Goal: Information Seeking & Learning: Learn about a topic

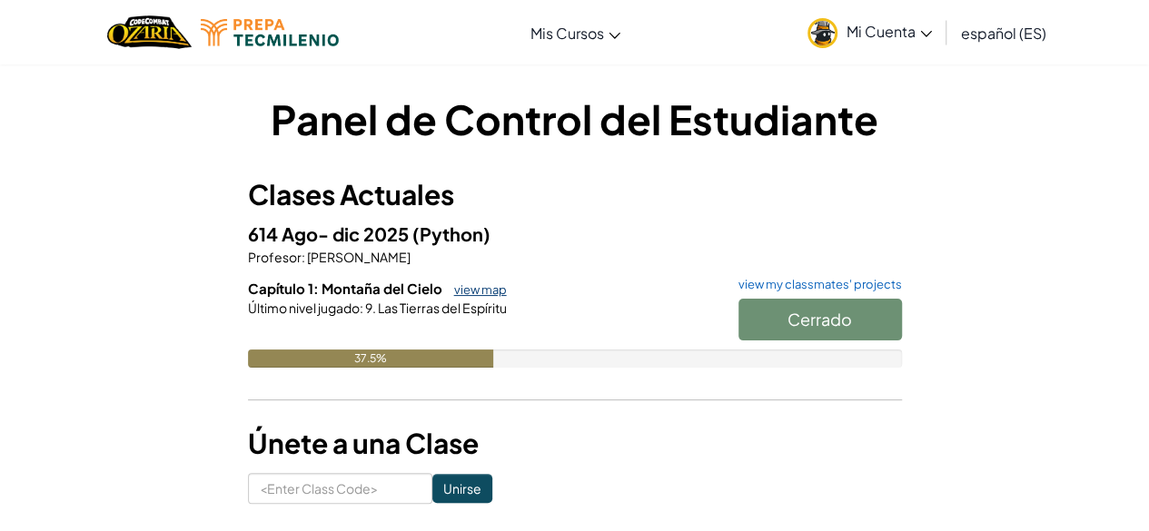
click at [474, 291] on link "view map" at bounding box center [476, 289] width 62 height 15
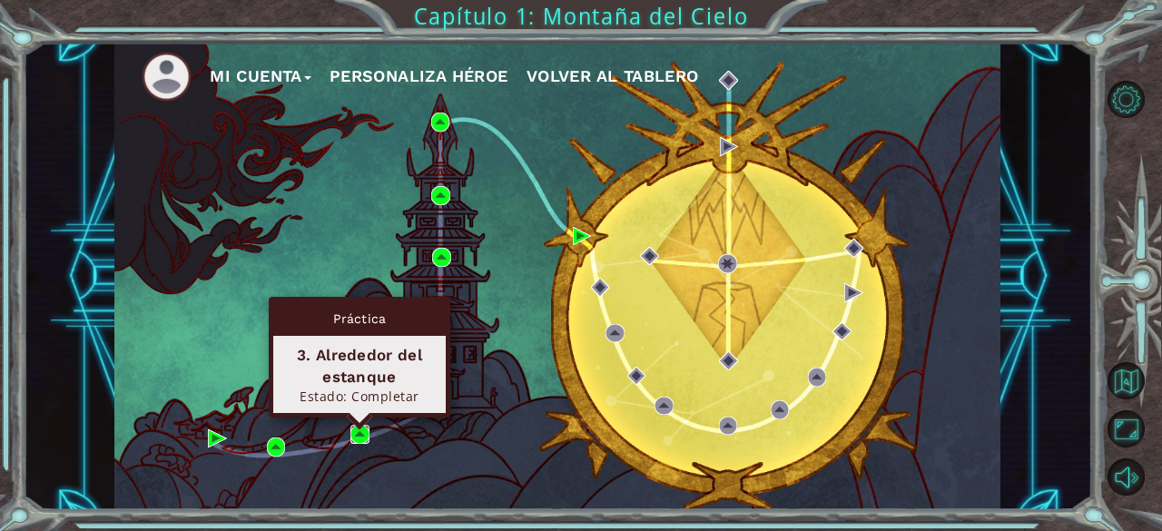
click at [358, 436] on img at bounding box center [359, 434] width 18 height 18
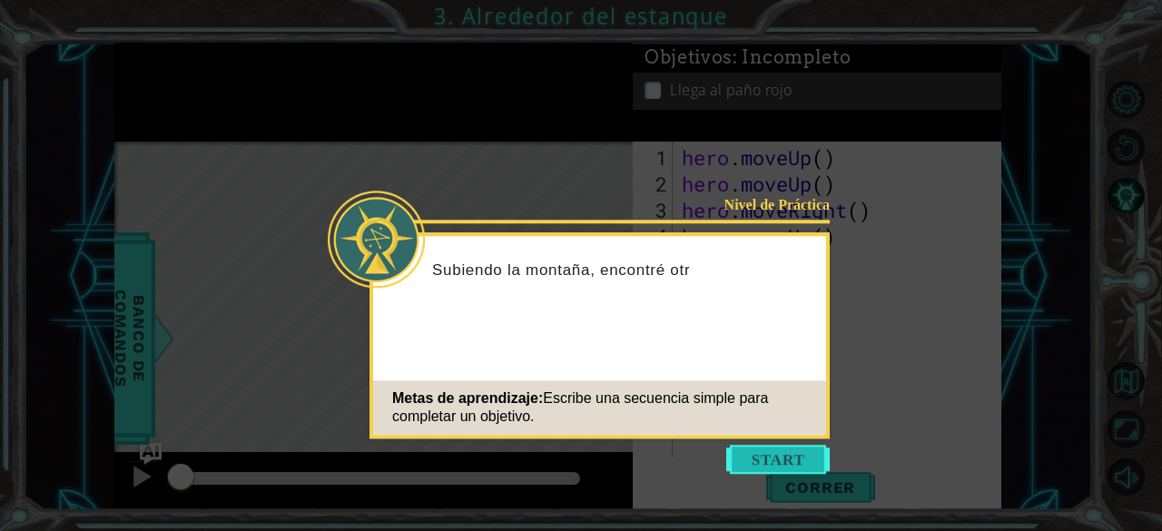
click at [790, 451] on button "Start" at bounding box center [778, 459] width 104 height 29
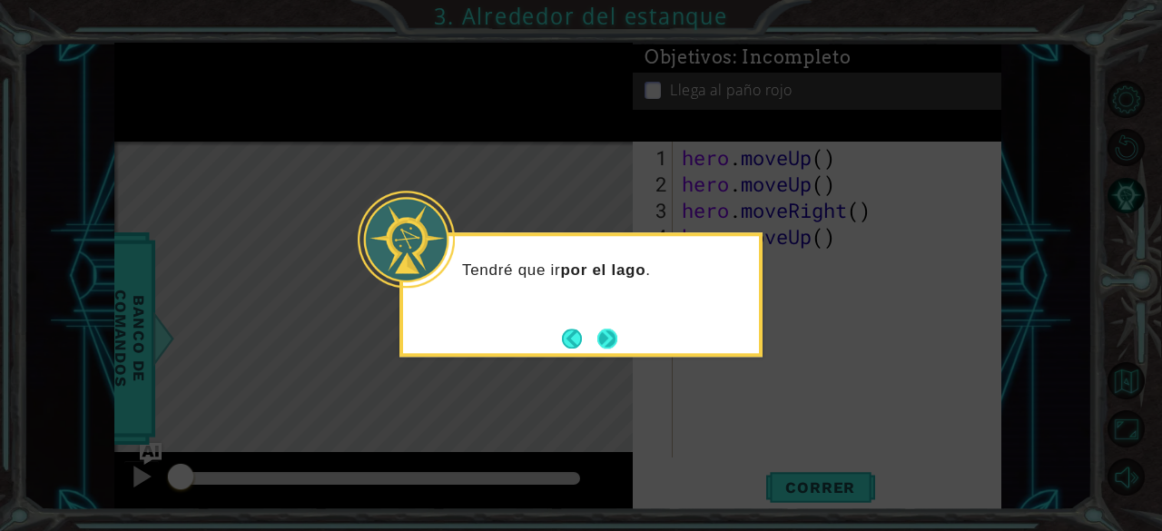
click at [624, 344] on div "Tendré que ir por el lago ." at bounding box center [580, 294] width 363 height 124
click at [606, 339] on button "Next" at bounding box center [607, 339] width 20 height 20
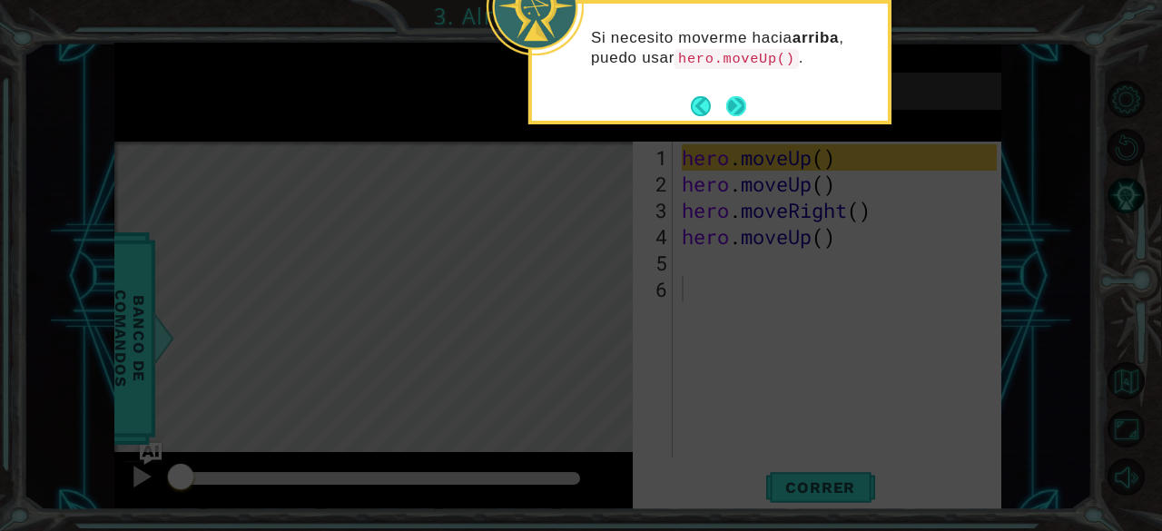
click at [730, 108] on button "Next" at bounding box center [736, 106] width 20 height 20
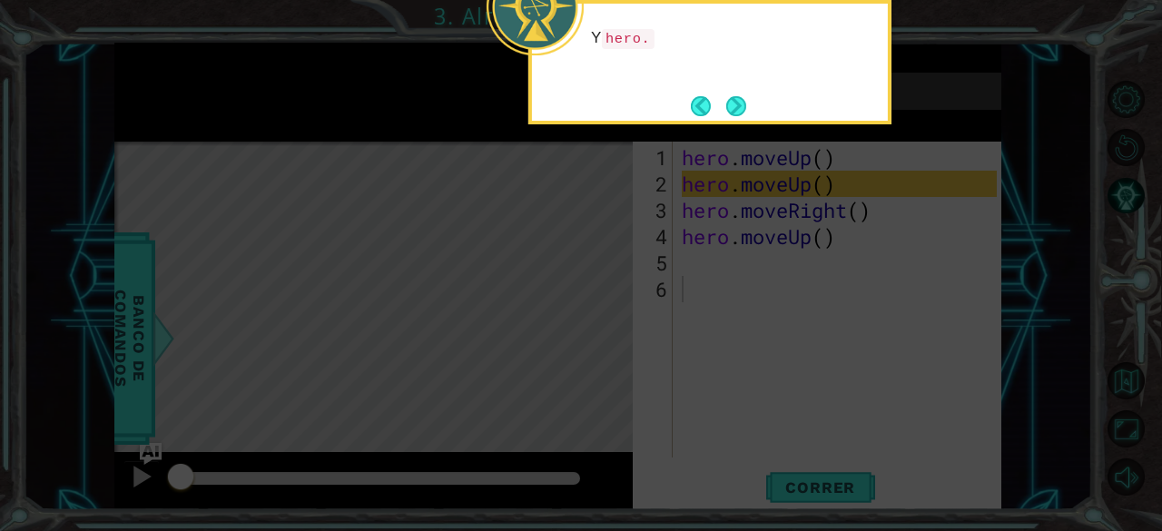
click at [730, 108] on button "Next" at bounding box center [736, 106] width 20 height 20
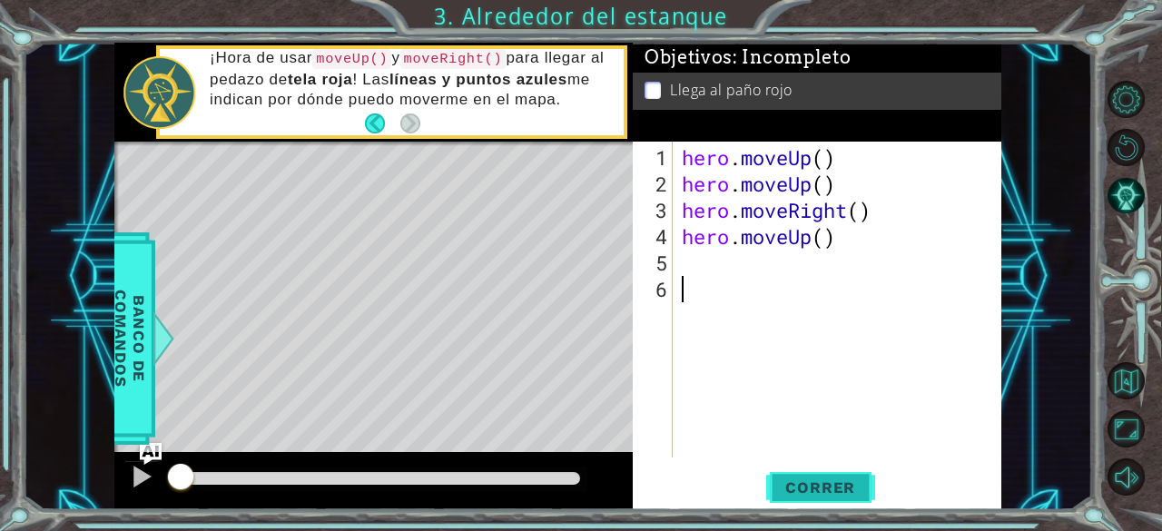
click at [800, 473] on button "Correr" at bounding box center [820, 487] width 109 height 37
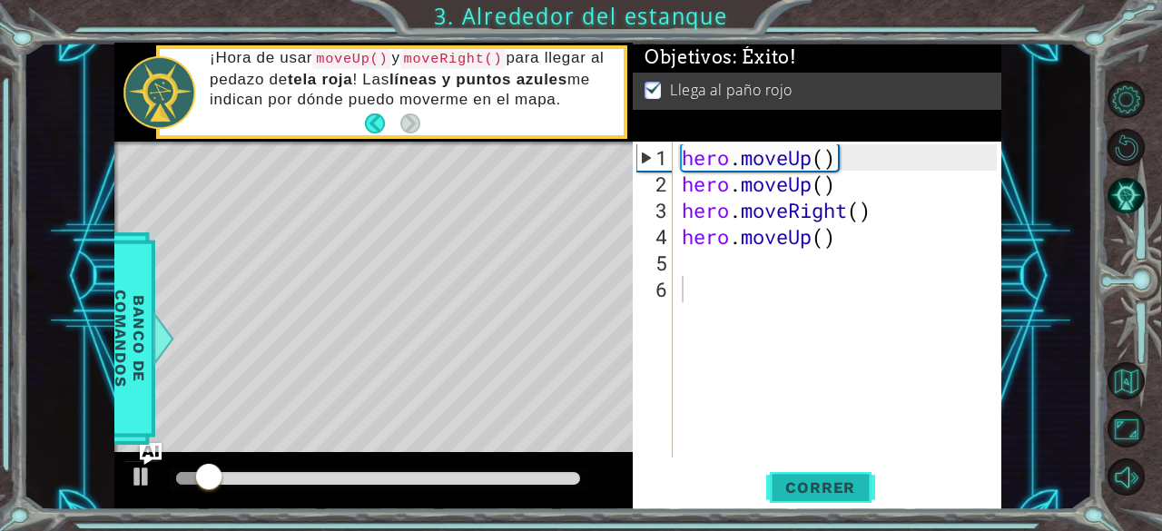
click at [800, 473] on button "Correr" at bounding box center [820, 487] width 109 height 37
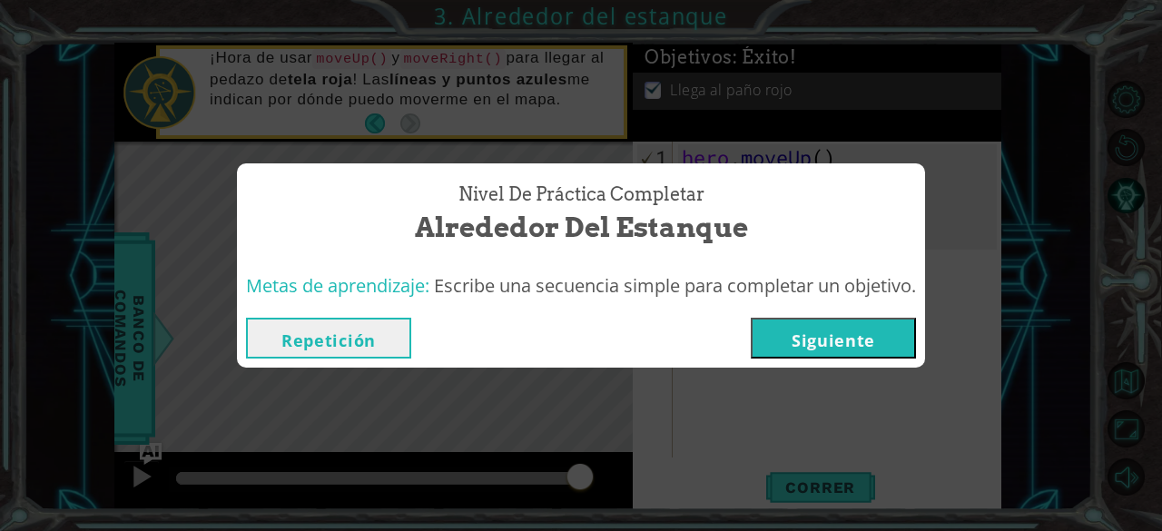
click at [358, 350] on button "Repetición" at bounding box center [328, 338] width 165 height 41
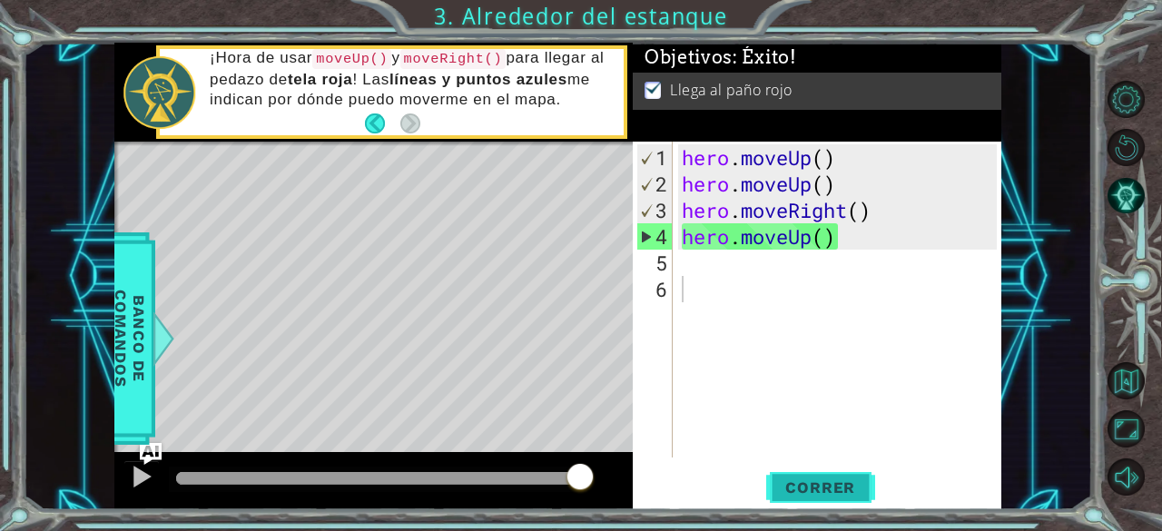
click at [832, 498] on button "Correr" at bounding box center [820, 487] width 109 height 37
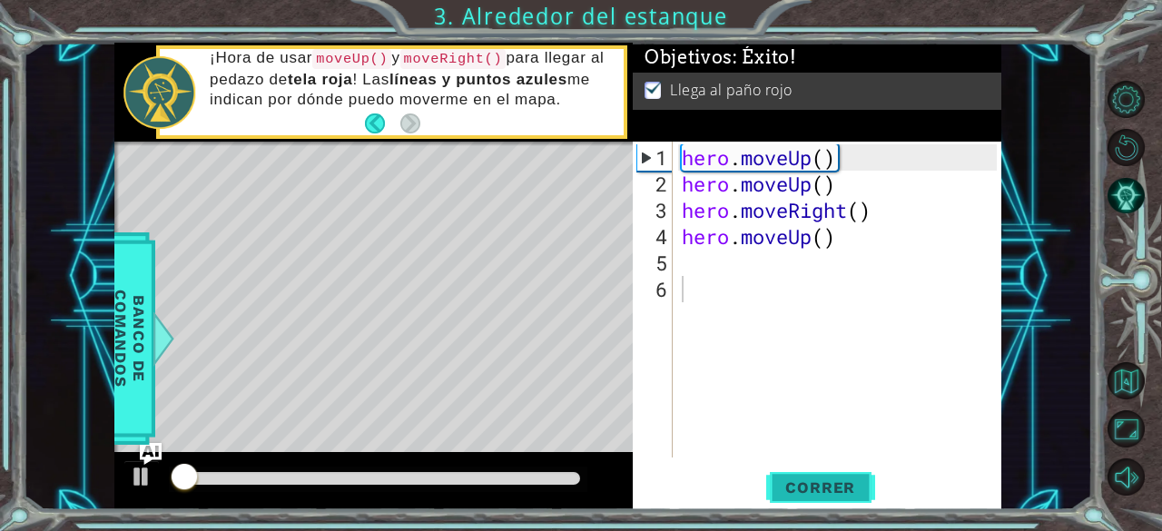
click at [832, 498] on button "Correr" at bounding box center [820, 487] width 109 height 37
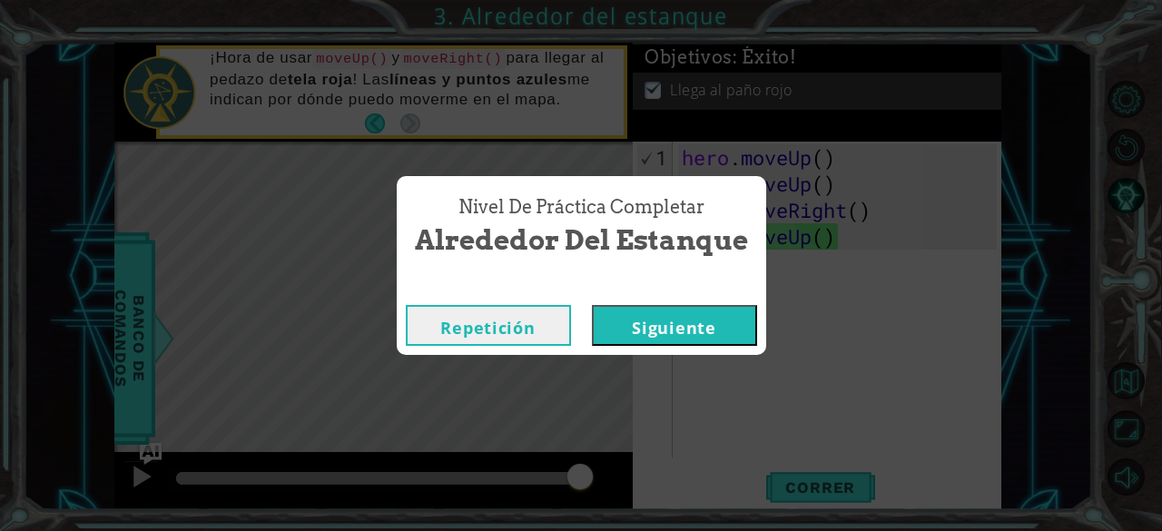
click at [695, 322] on button "Siguiente" at bounding box center [674, 325] width 165 height 41
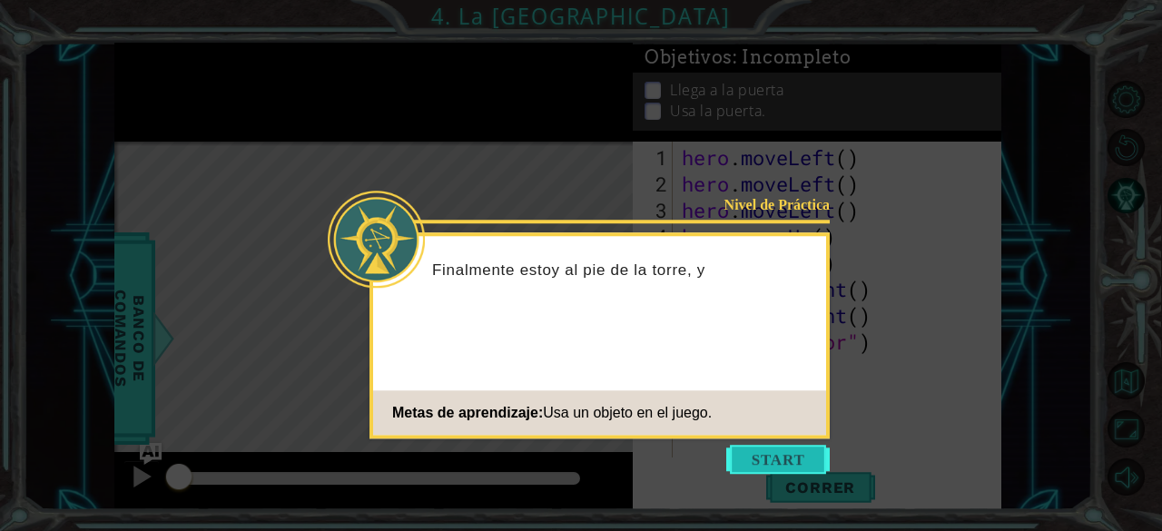
click at [804, 469] on button "Start" at bounding box center [778, 459] width 104 height 29
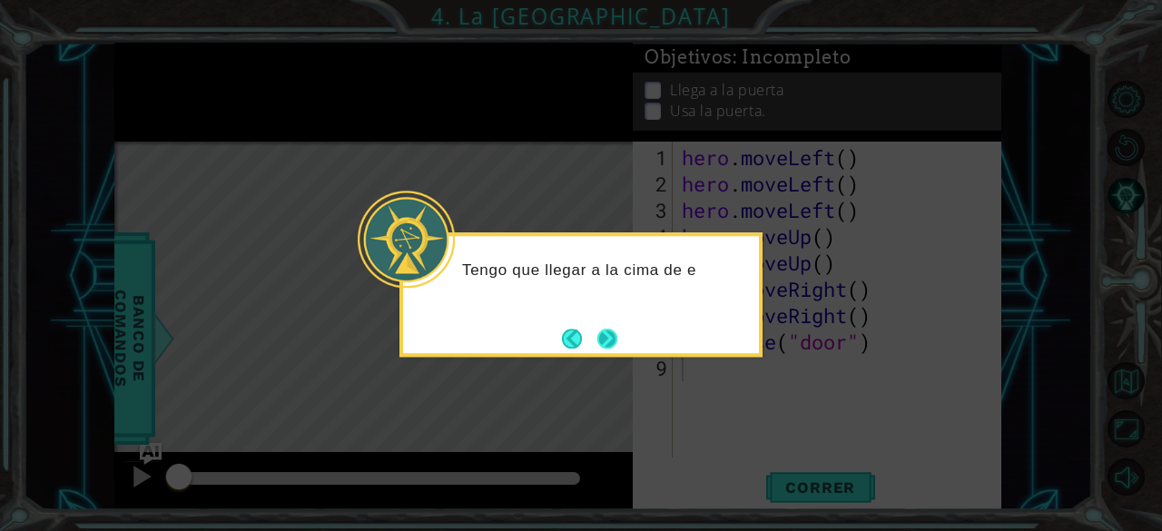
click at [614, 331] on button "Next" at bounding box center [607, 339] width 20 height 20
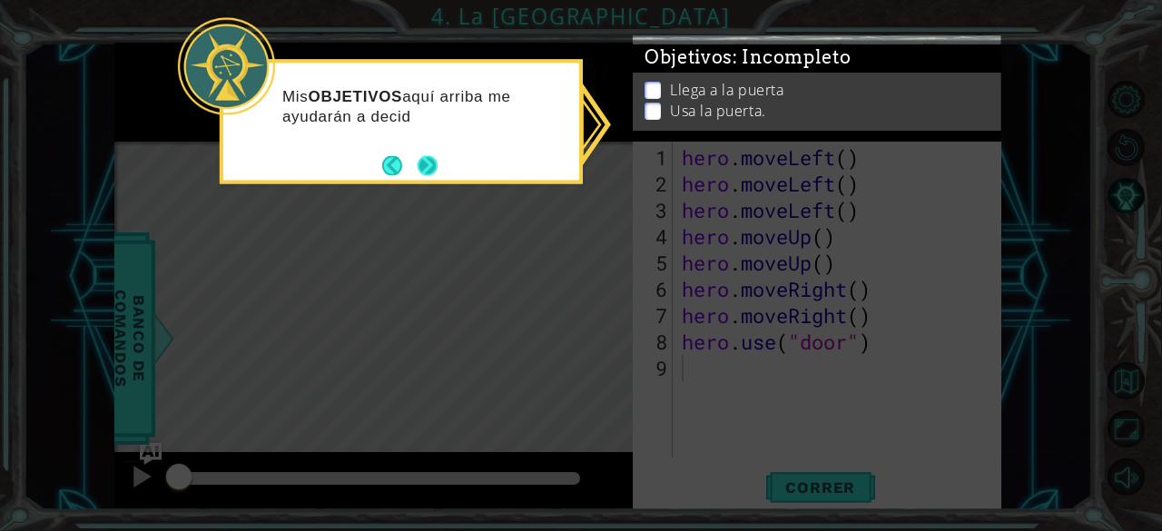
click at [438, 170] on button "Next" at bounding box center [428, 165] width 20 height 20
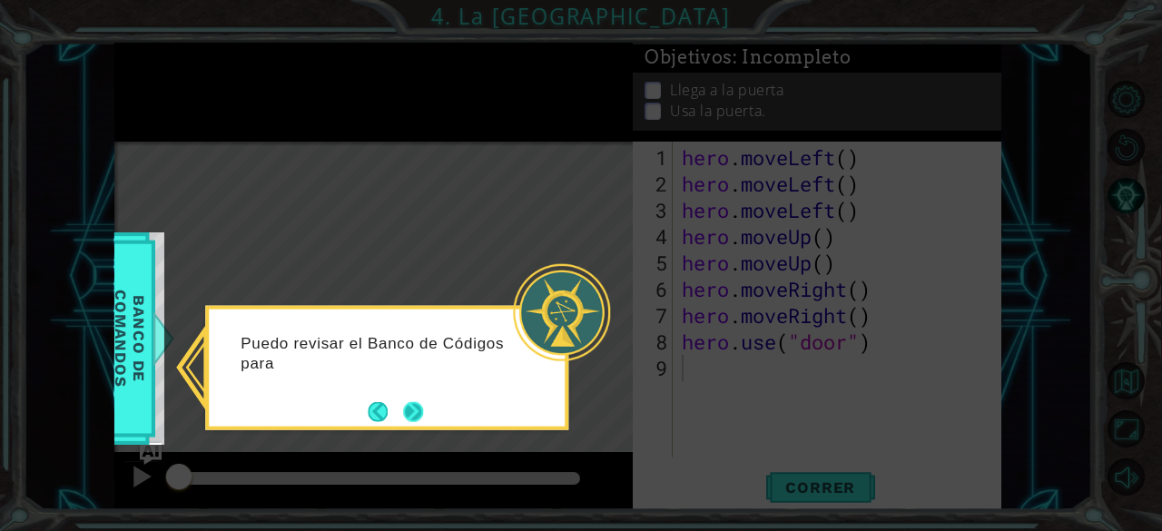
click at [409, 417] on button "Next" at bounding box center [413, 411] width 20 height 20
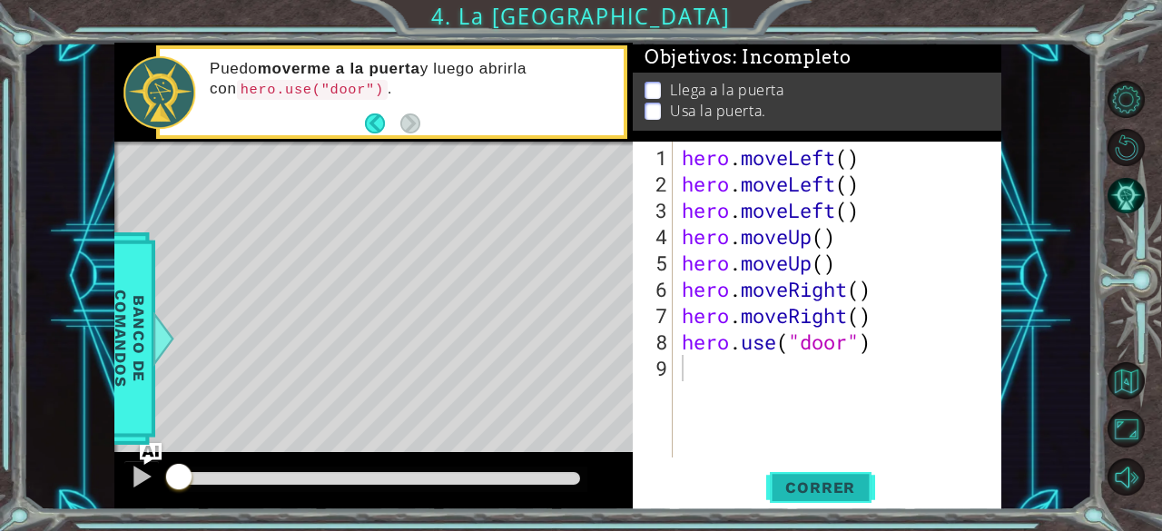
click at [814, 498] on button "Correr" at bounding box center [820, 487] width 109 height 37
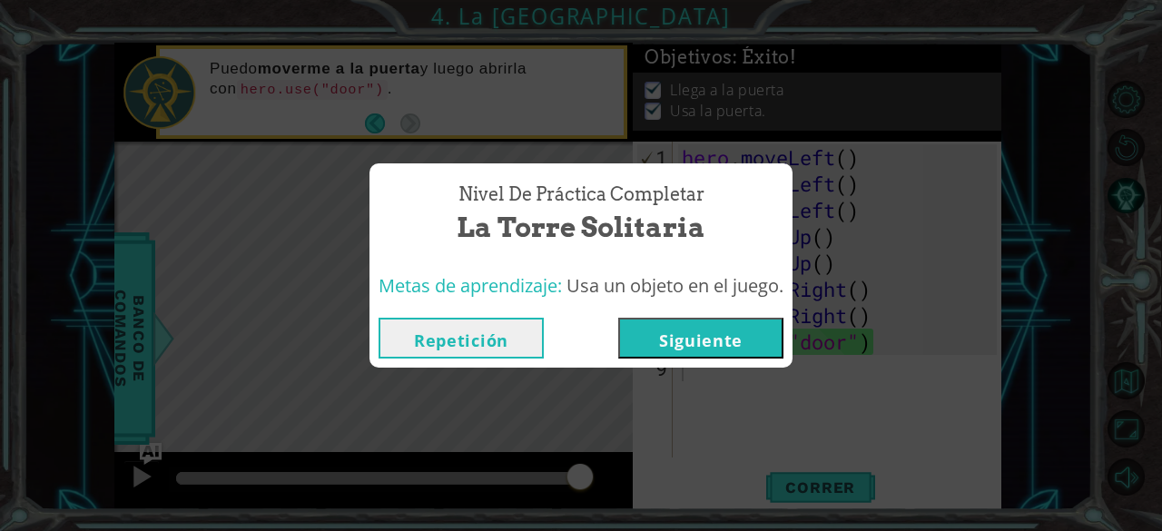
click at [743, 353] on button "Siguiente" at bounding box center [700, 338] width 165 height 41
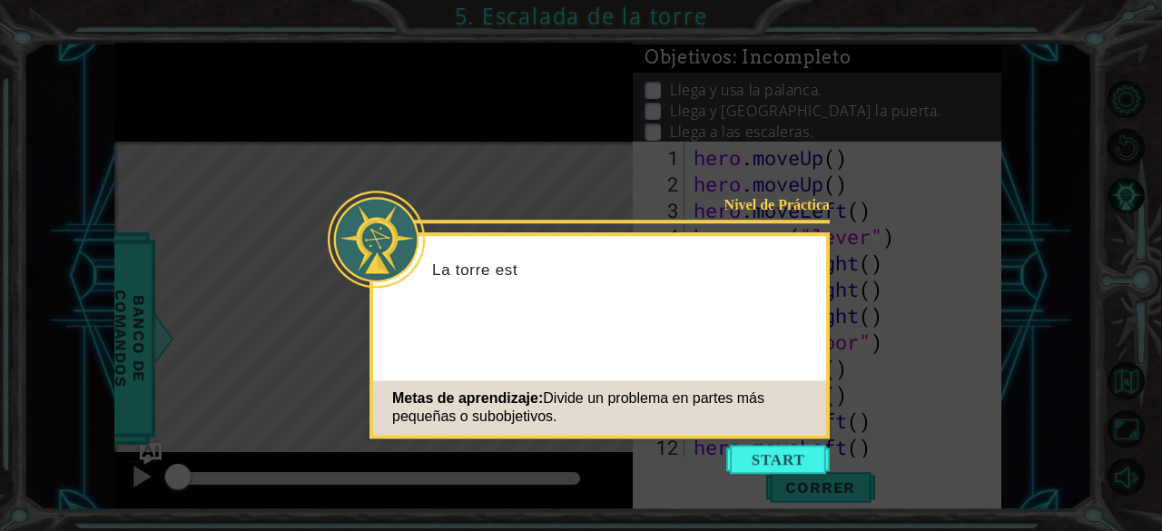
scroll to position [105, 0]
click at [784, 467] on button "Start" at bounding box center [778, 459] width 104 height 29
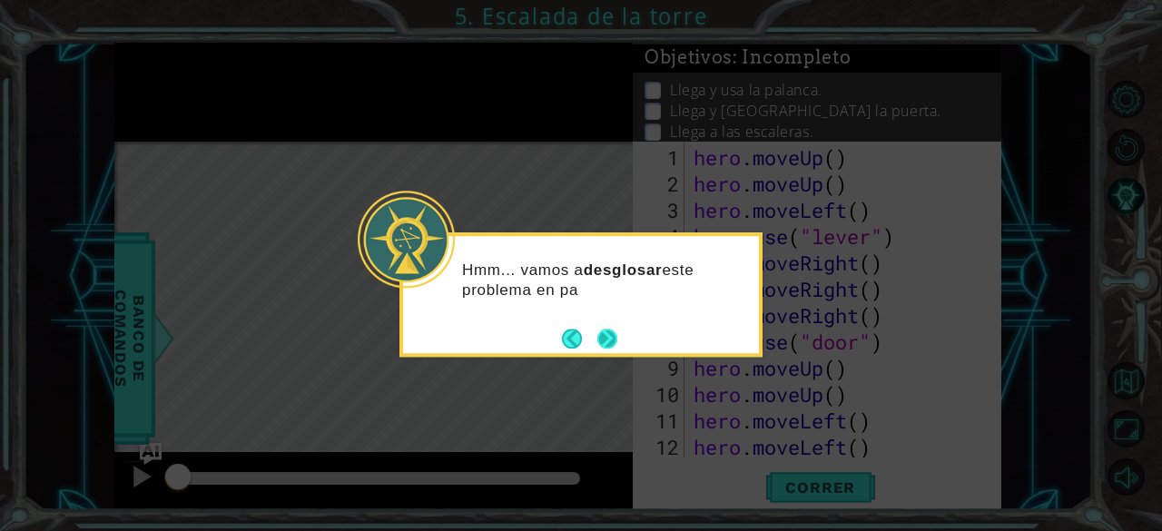
click at [611, 340] on button "Next" at bounding box center [607, 339] width 20 height 20
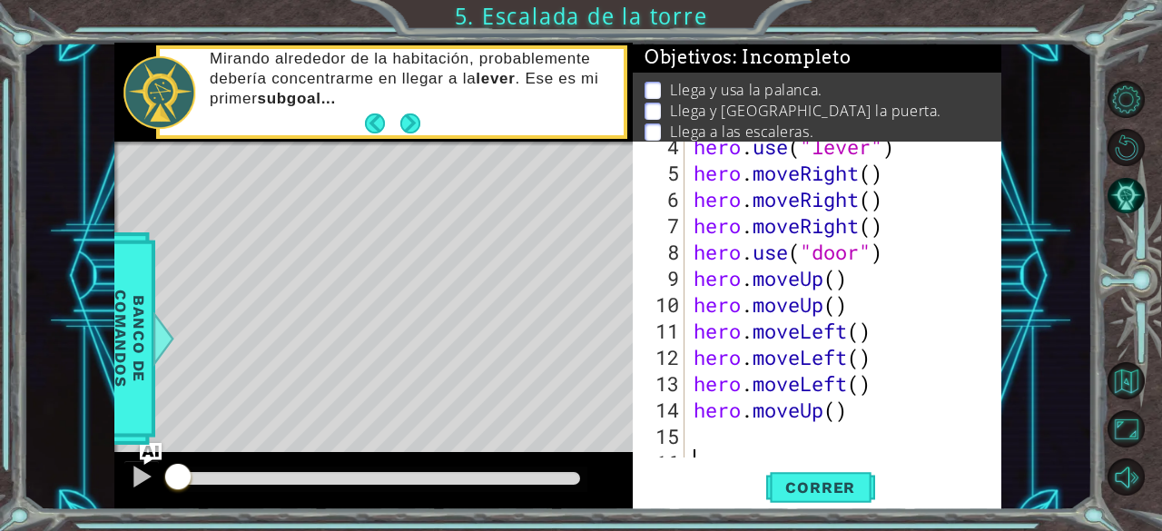
scroll to position [105, 0]
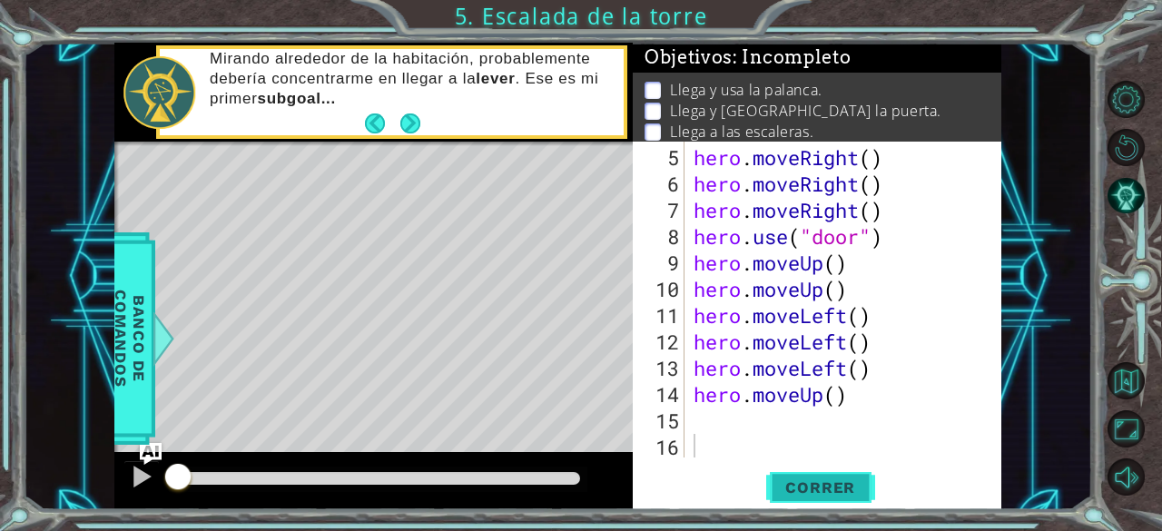
click at [828, 476] on button "Correr" at bounding box center [820, 487] width 109 height 37
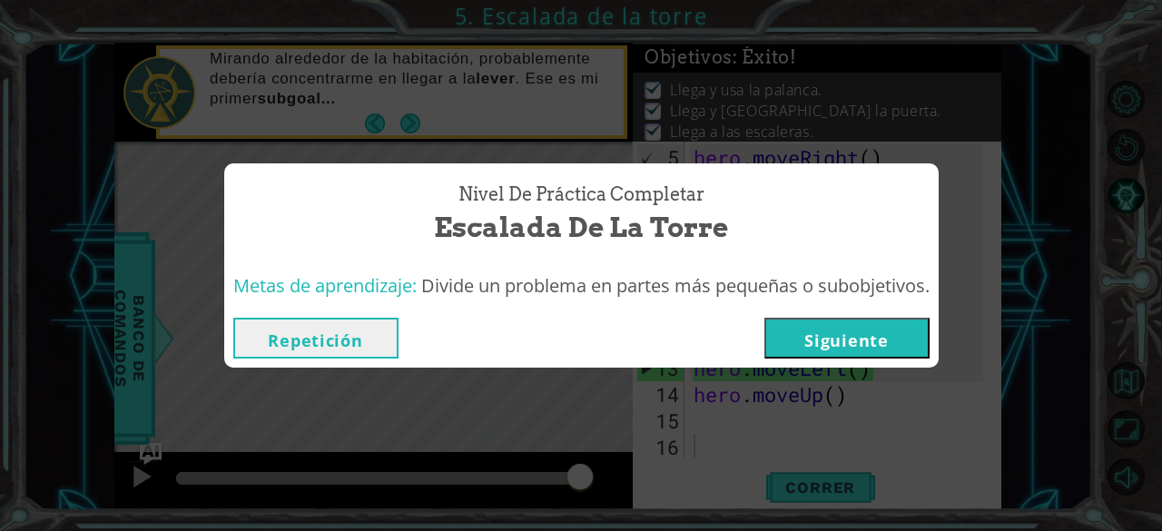
click at [881, 350] on button "Siguiente" at bounding box center [846, 338] width 165 height 41
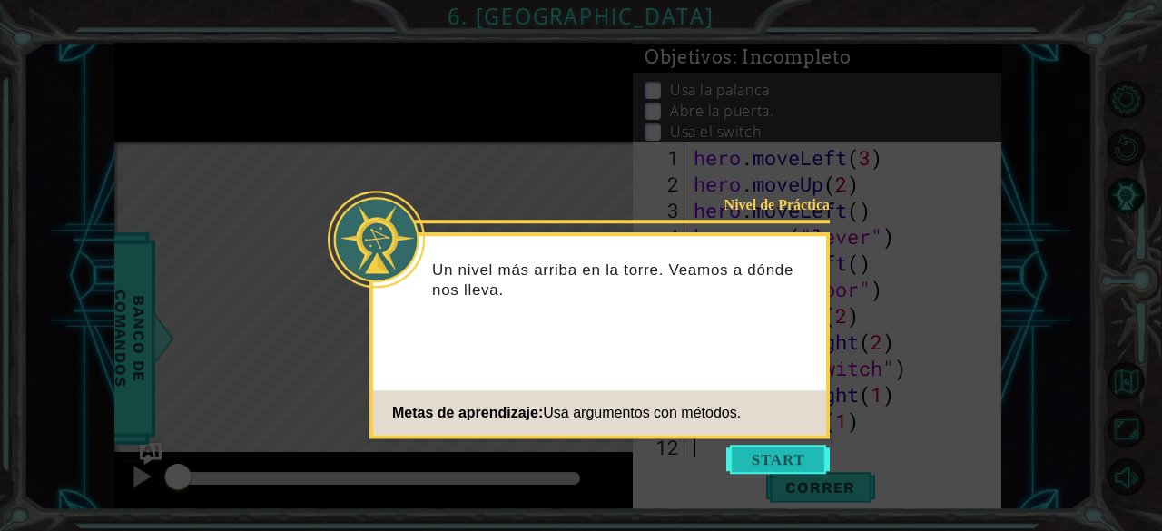
click at [785, 453] on button "Start" at bounding box center [778, 459] width 104 height 29
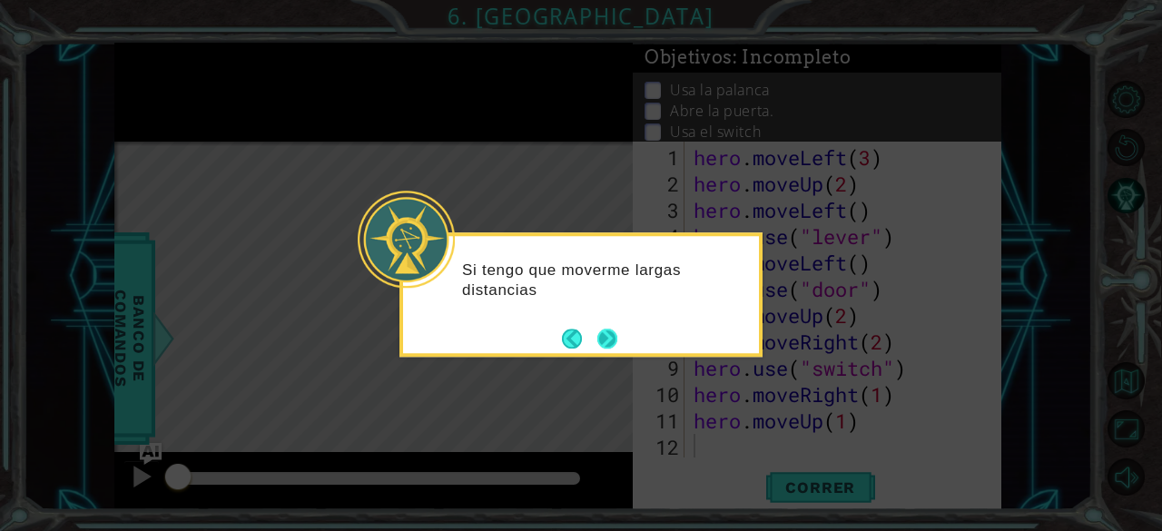
click at [622, 350] on div "Si tengo que moverme largas distancias" at bounding box center [580, 294] width 363 height 124
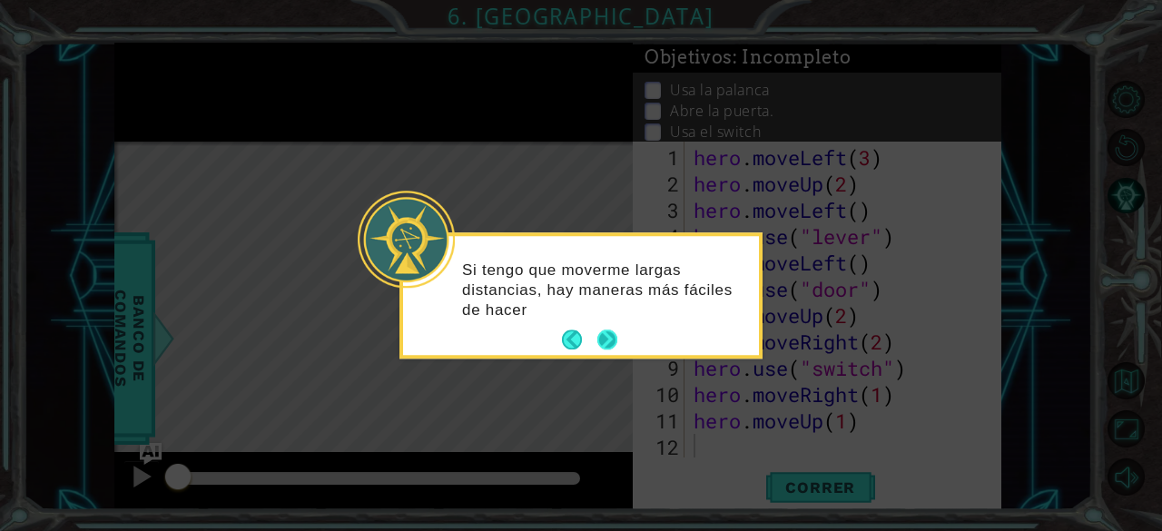
click at [602, 337] on button "Next" at bounding box center [607, 340] width 20 height 20
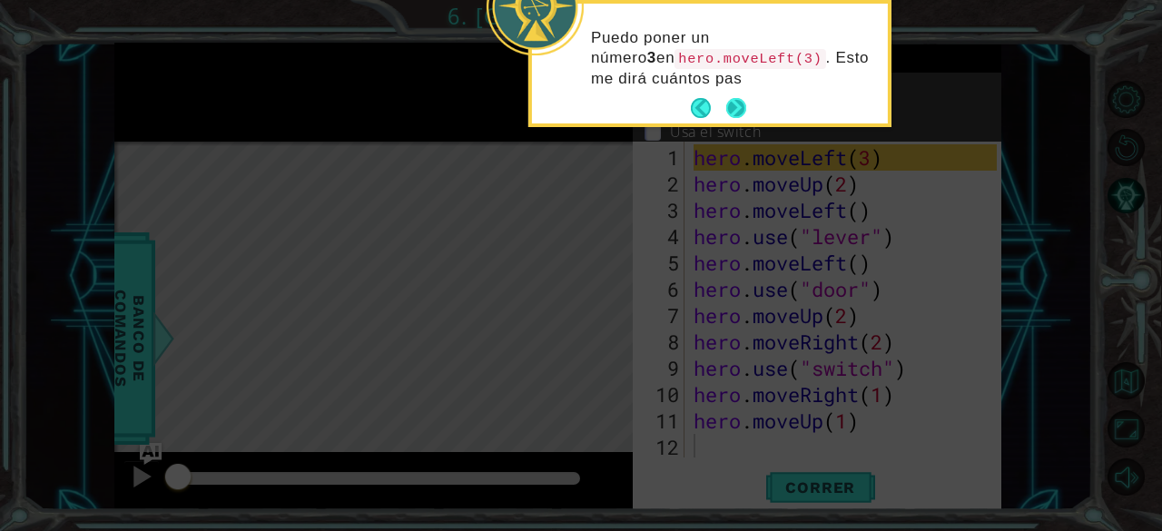
click at [739, 102] on button "Next" at bounding box center [736, 108] width 20 height 20
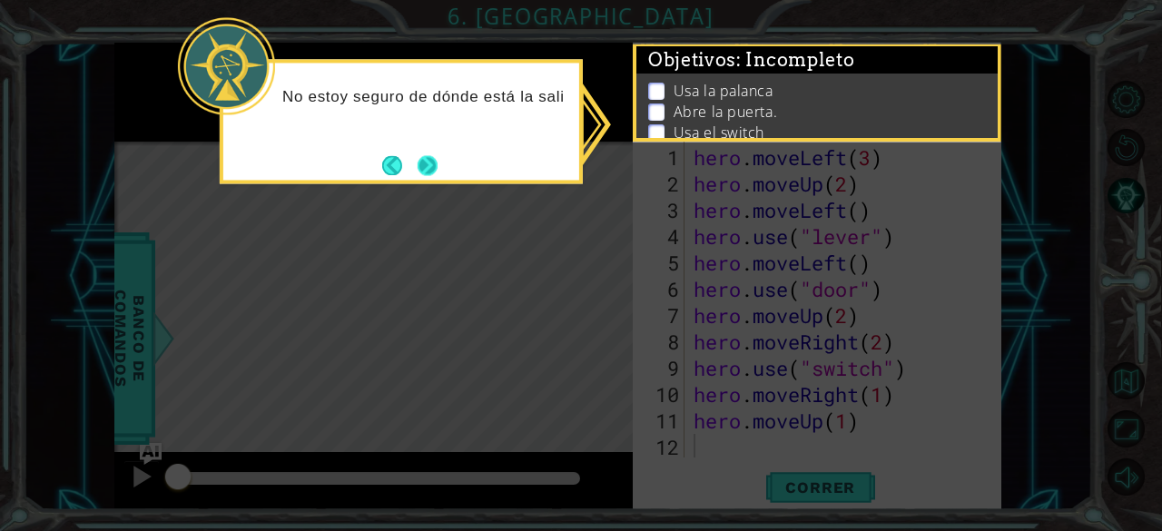
click at [431, 167] on button "Next" at bounding box center [428, 165] width 20 height 20
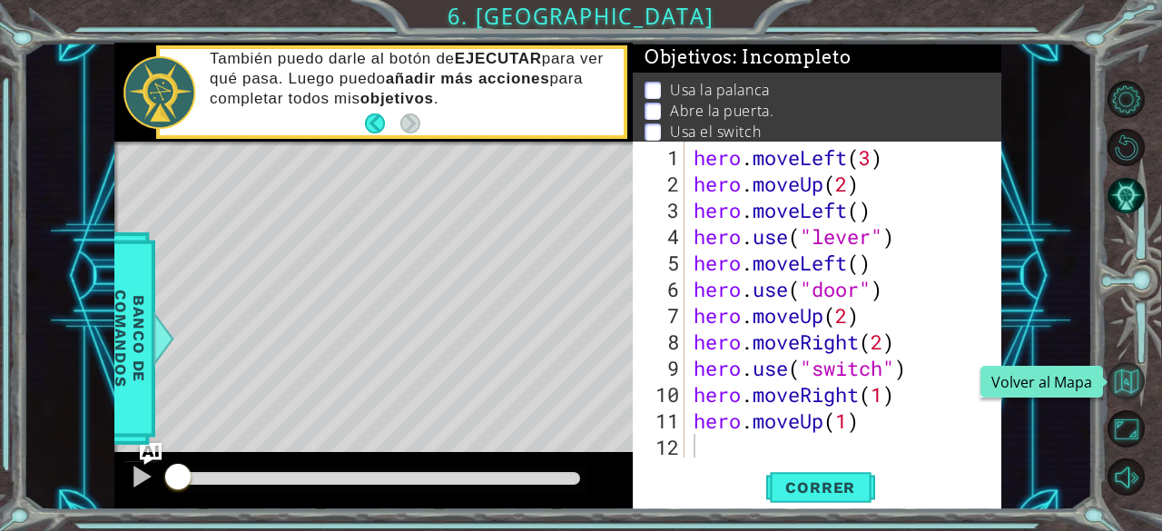
click at [1126, 368] on button "Volver al Mapa" at bounding box center [1126, 380] width 37 height 37
